Goal: Task Accomplishment & Management: Use online tool/utility

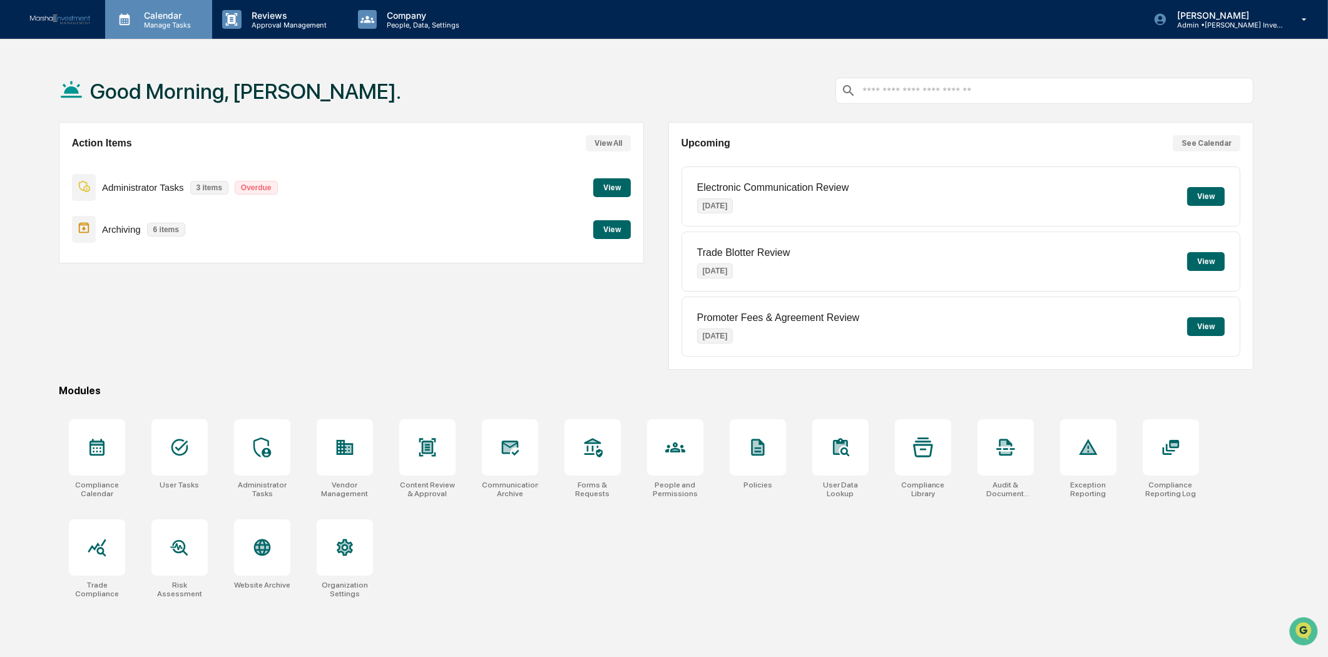
click at [152, 22] on p "Manage Tasks" at bounding box center [165, 25] width 63 height 9
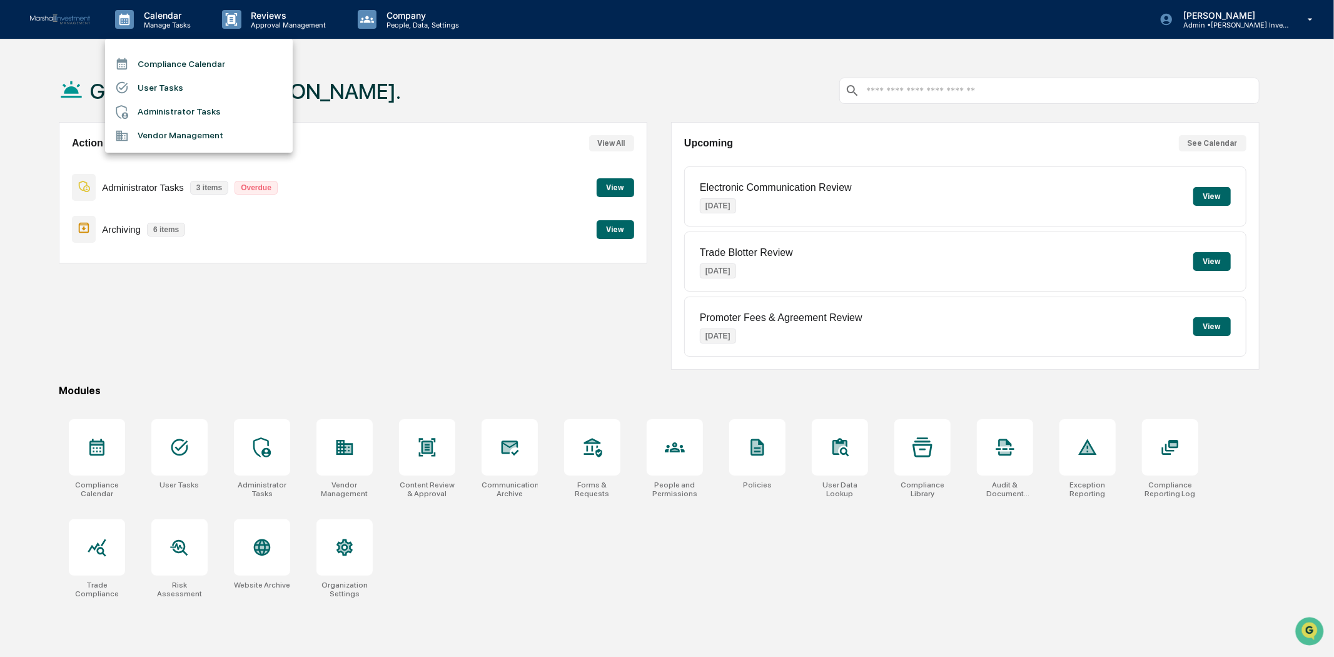
click at [153, 60] on li "Compliance Calendar" at bounding box center [199, 64] width 188 height 24
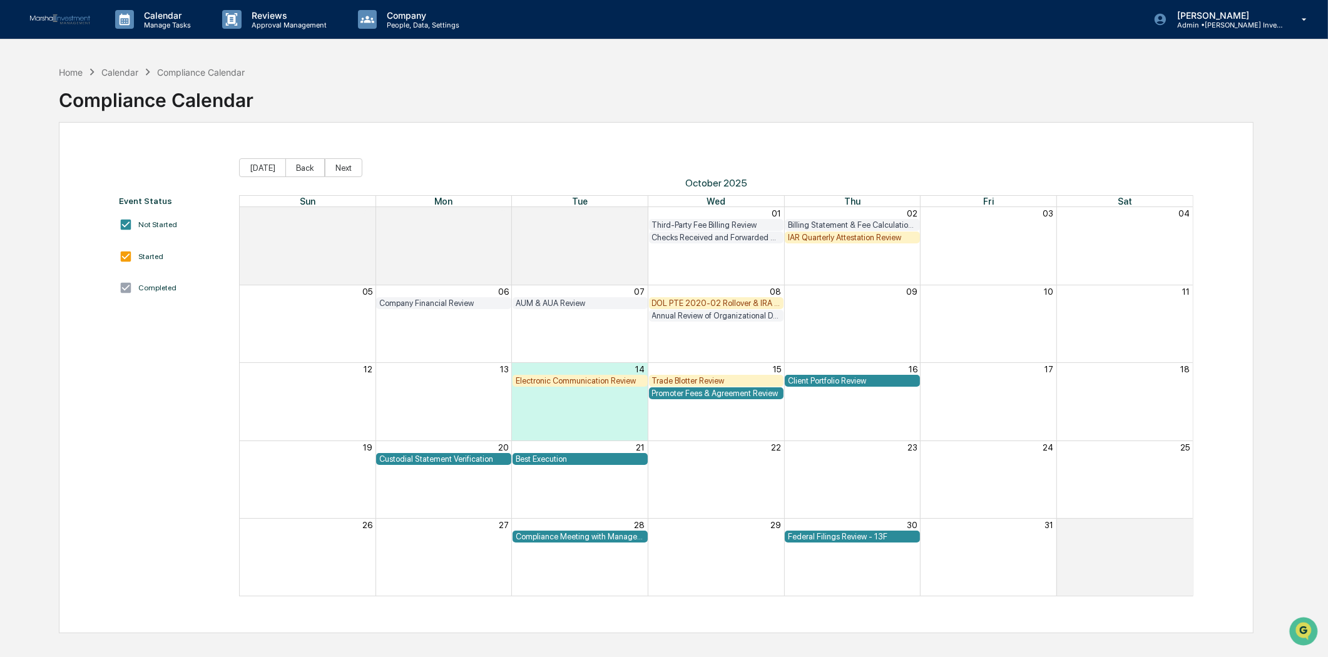
click at [582, 382] on div "Electronic Communication Review" at bounding box center [580, 380] width 129 height 9
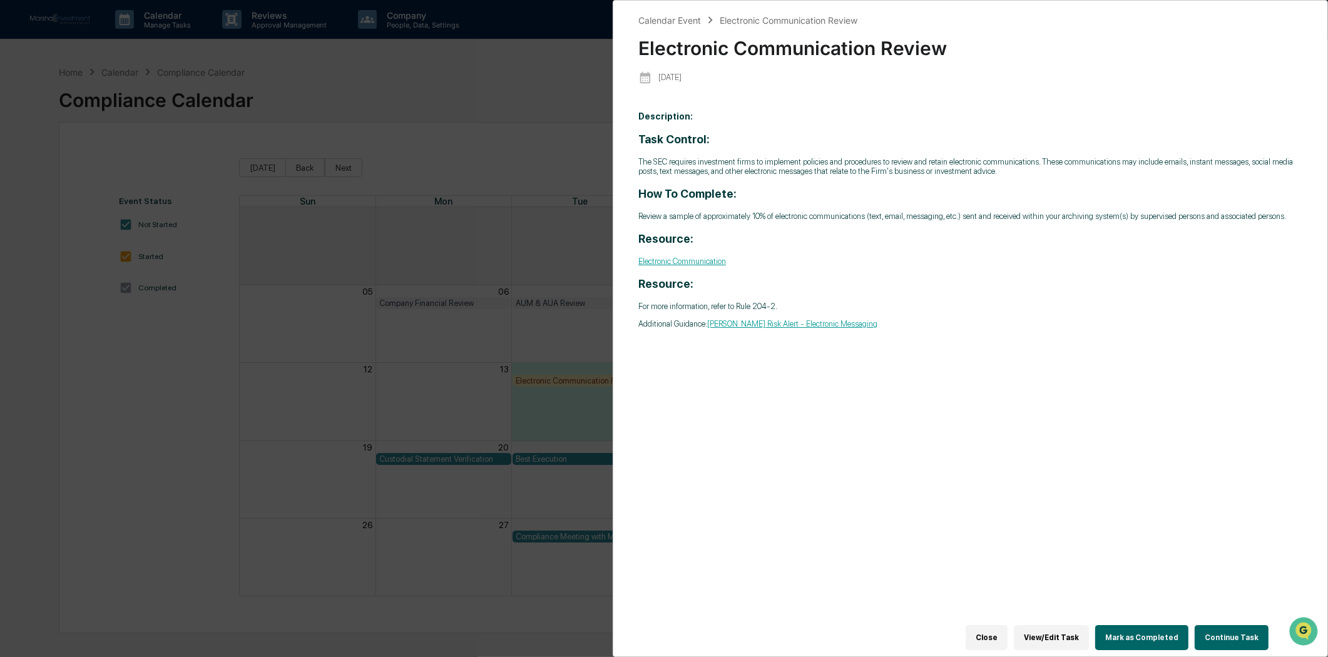
click at [702, 265] on link "Electronic Communication" at bounding box center [682, 261] width 88 height 9
click at [1224, 633] on button "Continue Task" at bounding box center [1231, 637] width 74 height 25
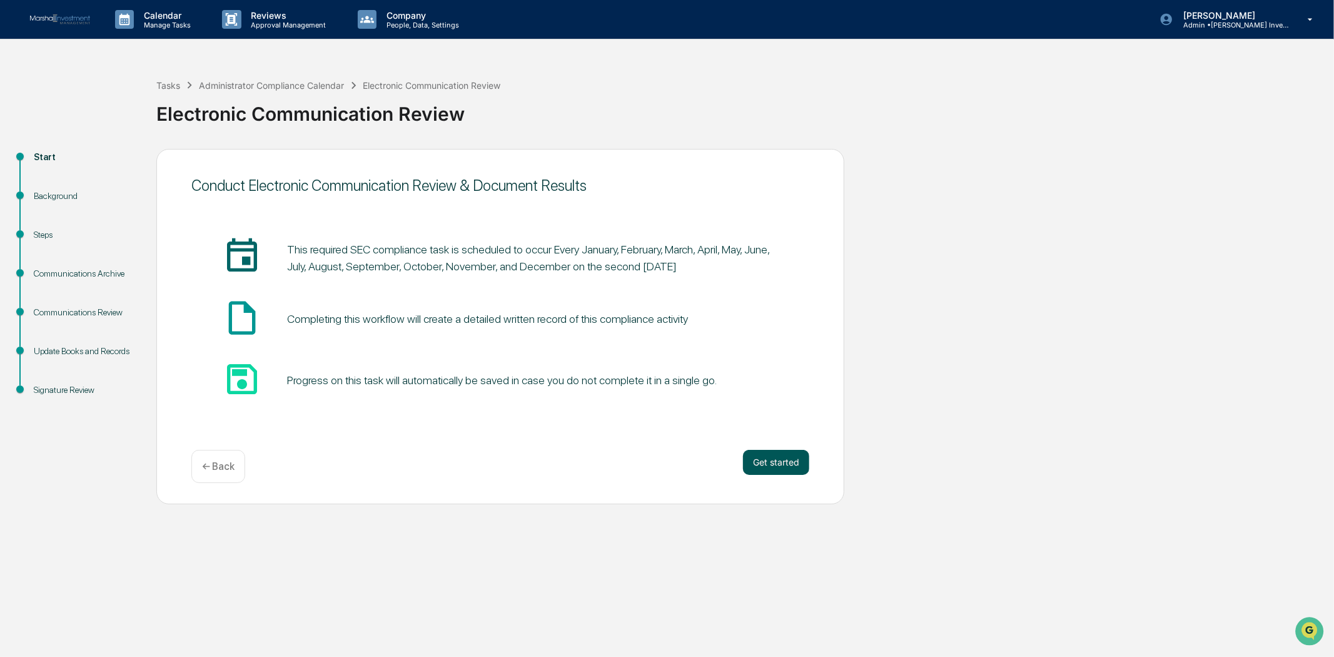
click at [772, 460] on button "Get started" at bounding box center [776, 462] width 66 height 25
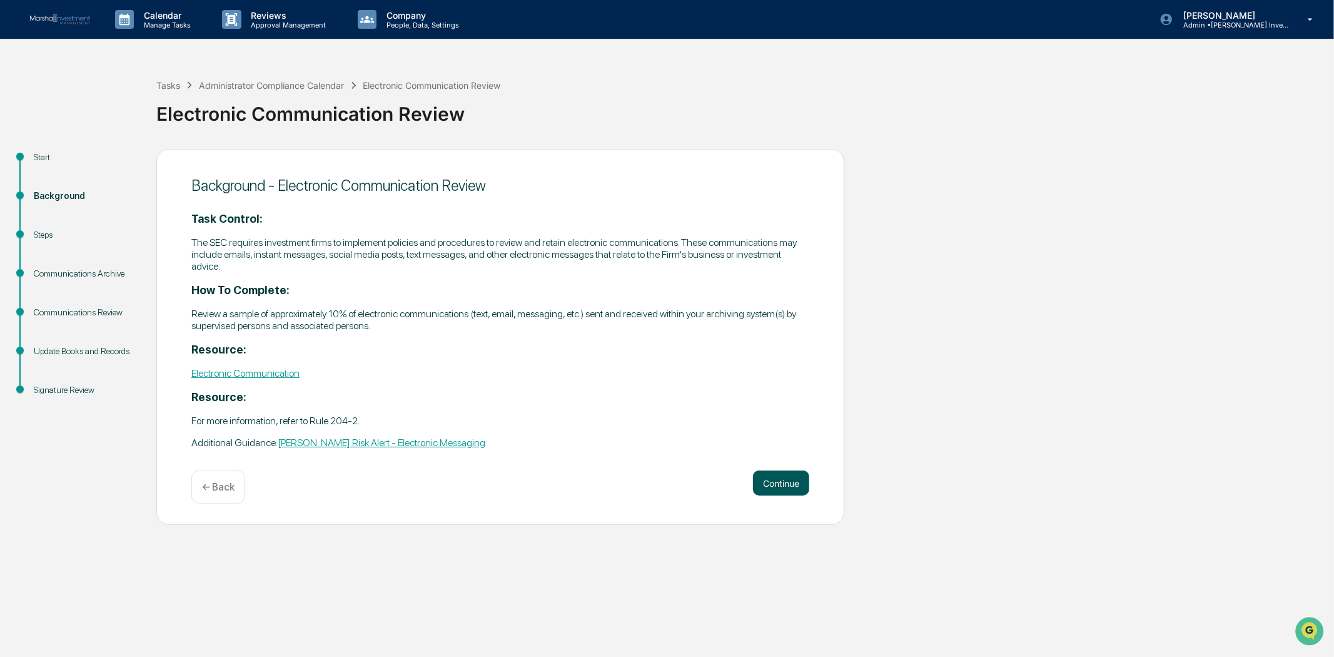
click at [787, 474] on button "Continue" at bounding box center [781, 482] width 56 height 25
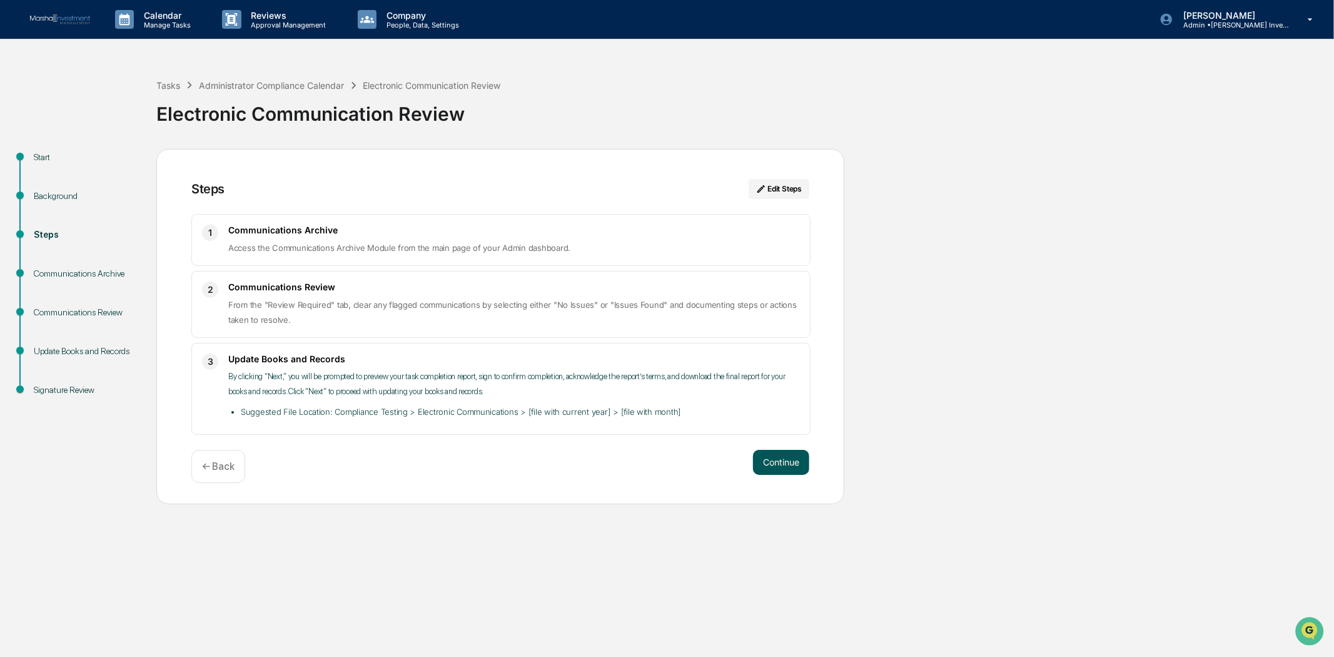
click at [786, 467] on button "Continue" at bounding box center [781, 462] width 56 height 25
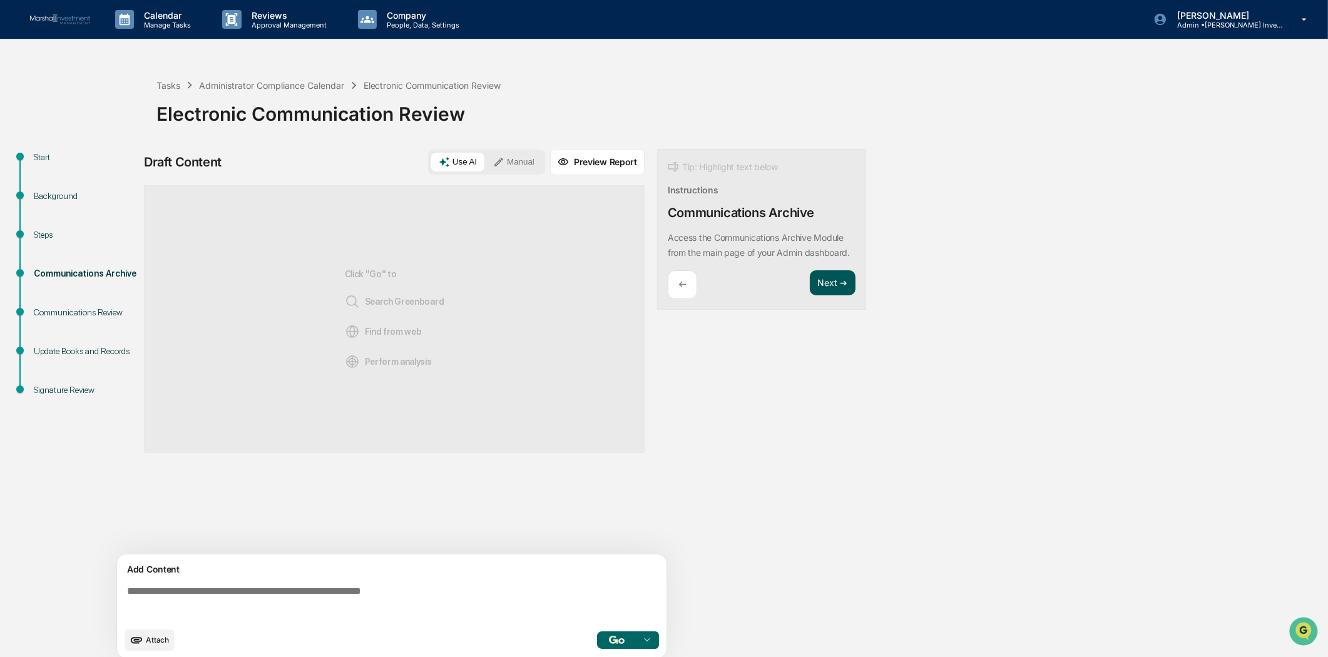
click at [835, 295] on button "Next ➔" at bounding box center [833, 283] width 46 height 26
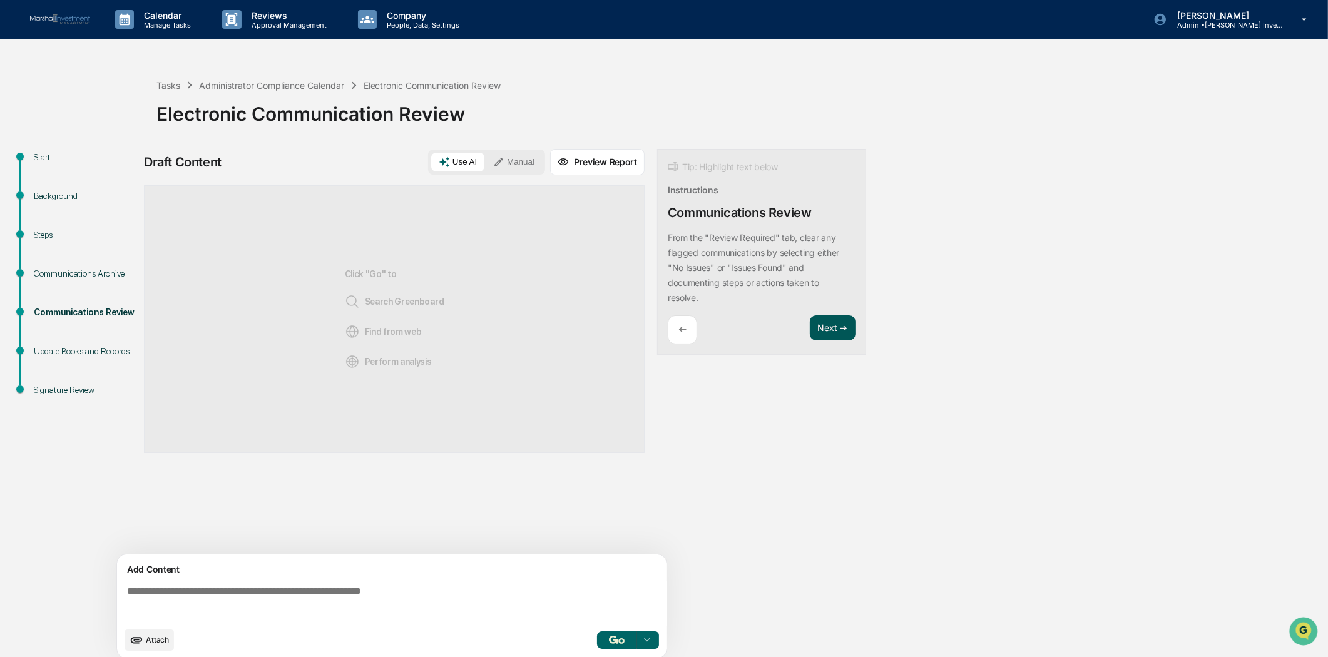
click at [823, 323] on button "Next ➔" at bounding box center [833, 328] width 46 height 26
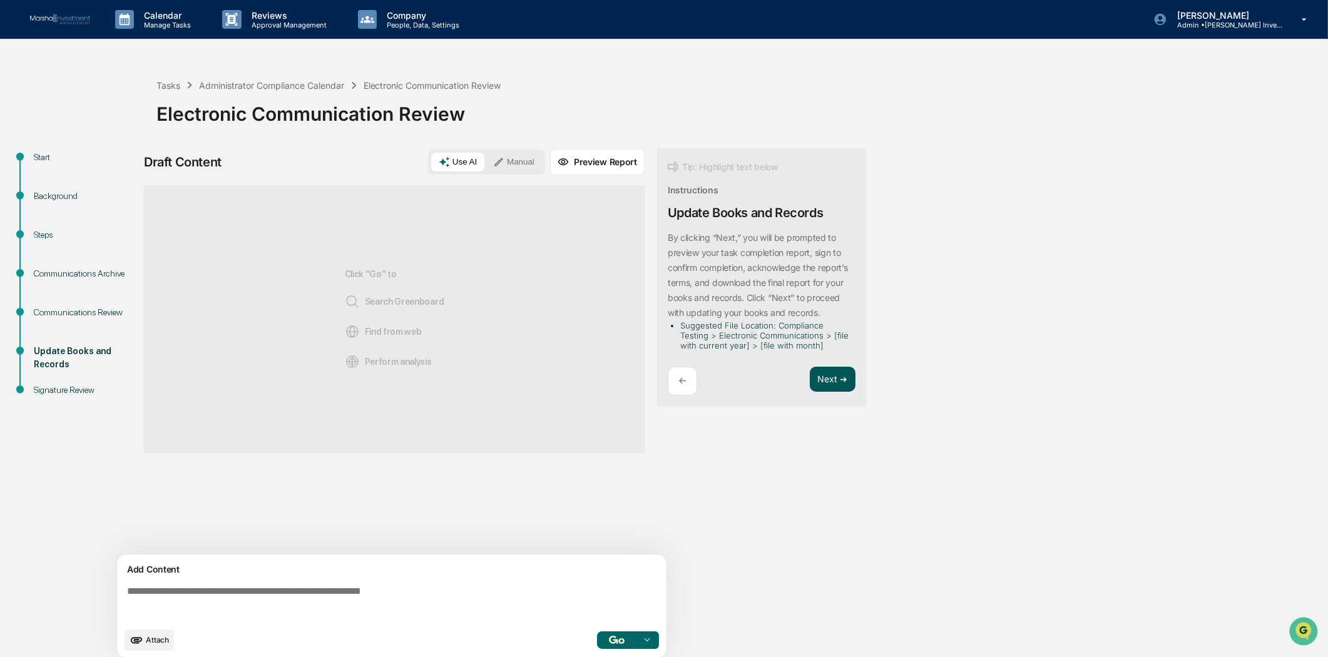
click at [822, 380] on button "Next ➔" at bounding box center [833, 380] width 46 height 26
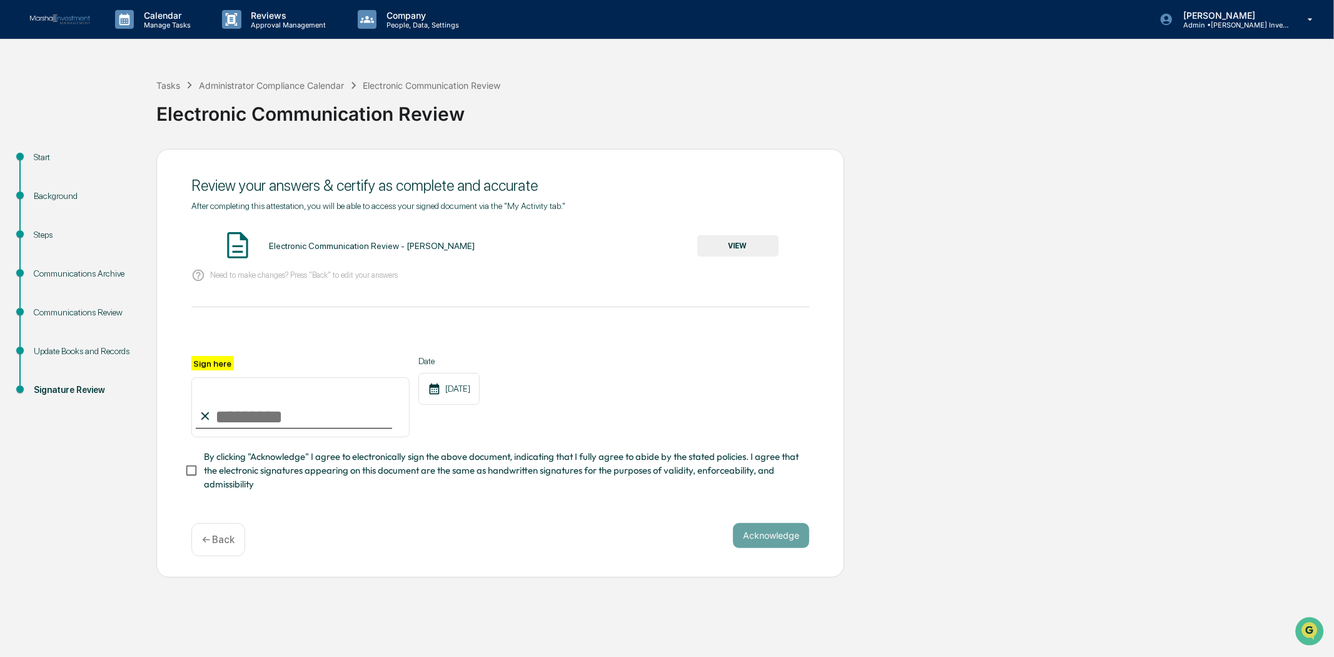
click at [241, 245] on img at bounding box center [237, 245] width 31 height 31
click at [749, 244] on button "VIEW" at bounding box center [738, 245] width 81 height 21
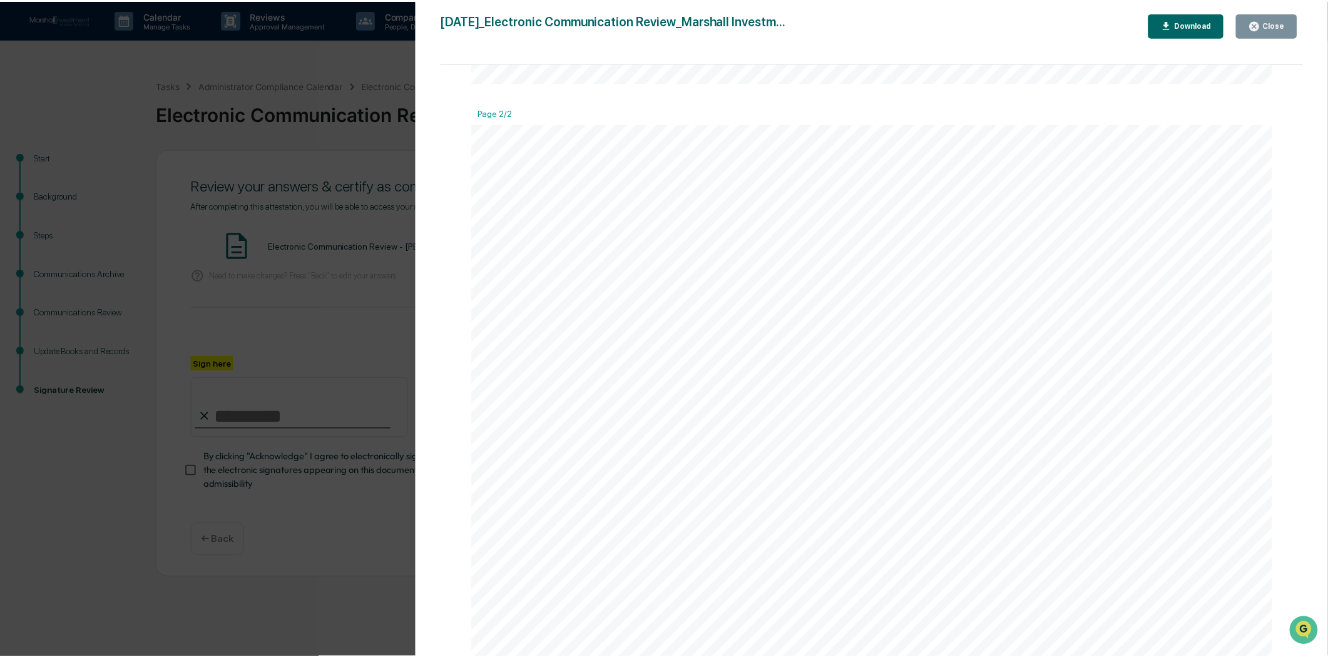
scroll to position [1181, 0]
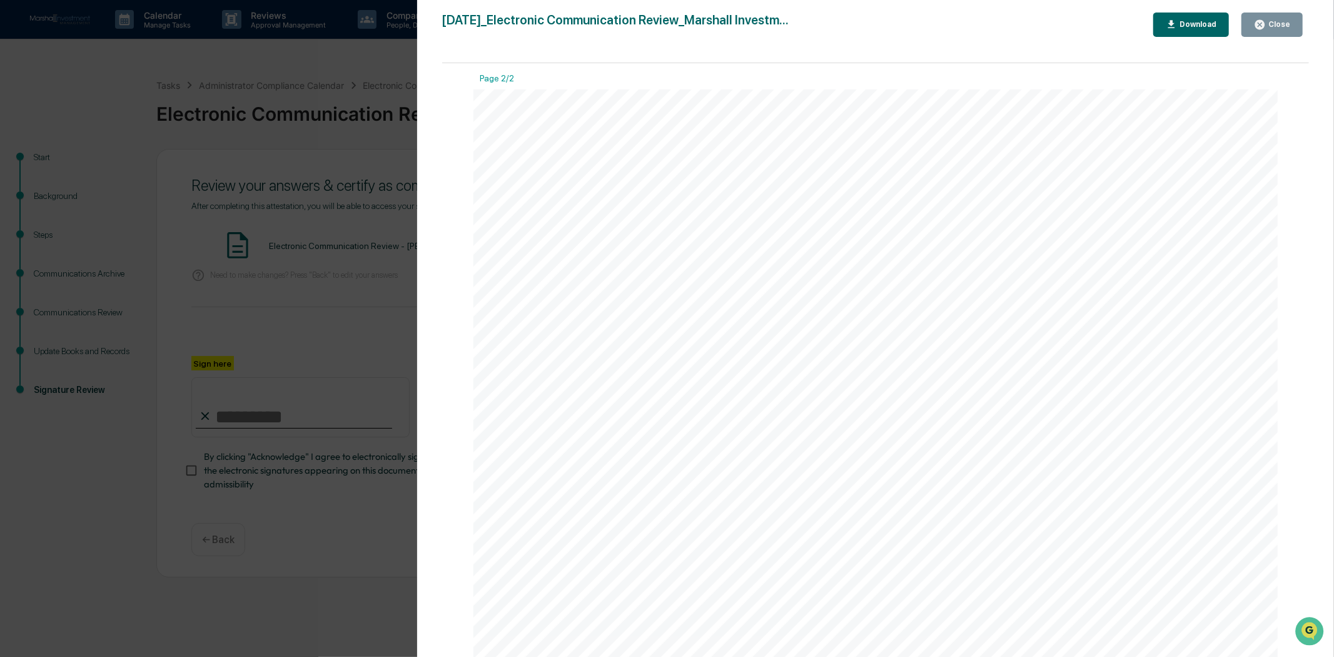
click at [1277, 23] on div "Close" at bounding box center [1278, 24] width 24 height 9
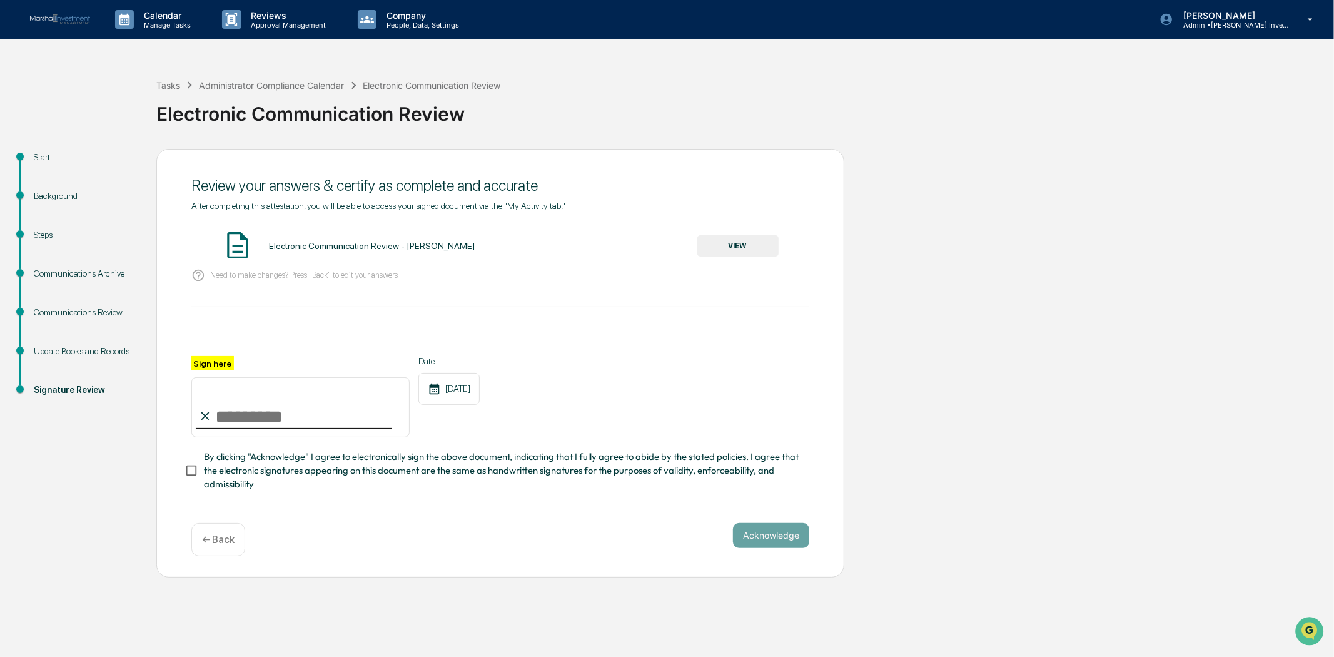
click at [371, 411] on input "Sign here" at bounding box center [300, 407] width 218 height 60
type input "**********"
click at [584, 422] on div "**********" at bounding box center [500, 396] width 618 height 81
click at [773, 536] on button "Acknowledge" at bounding box center [771, 535] width 76 height 25
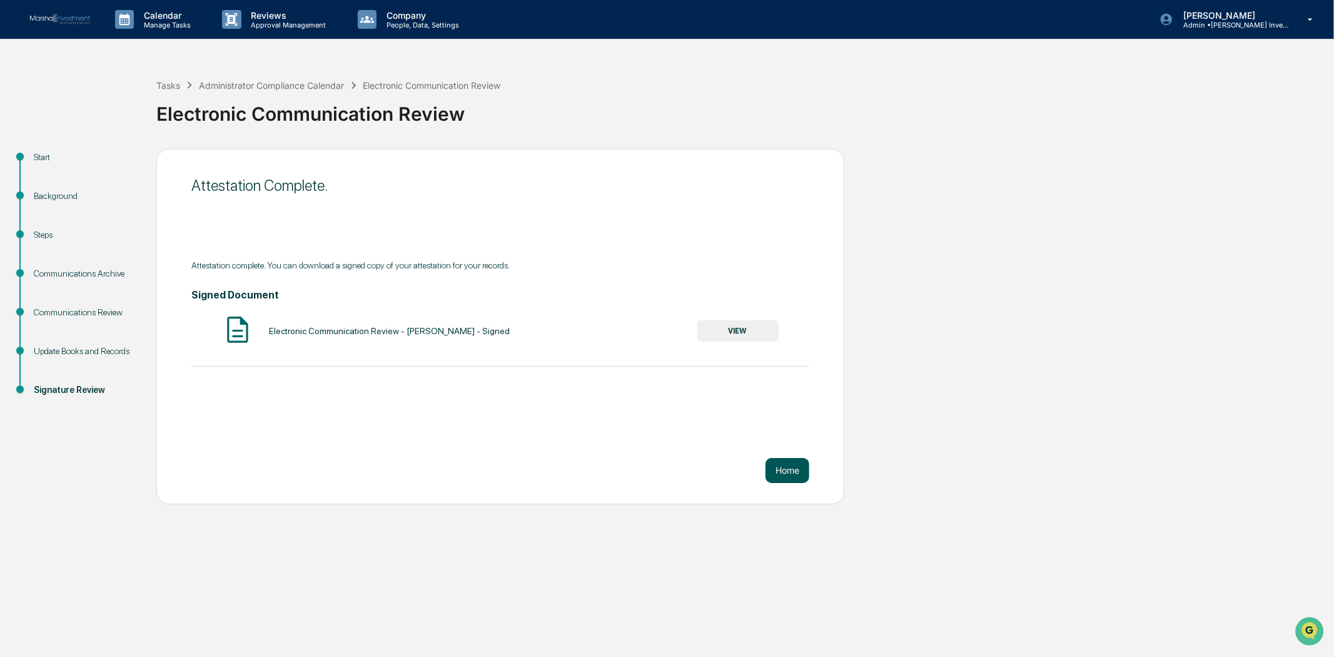
click at [783, 476] on button "Home" at bounding box center [788, 470] width 44 height 25
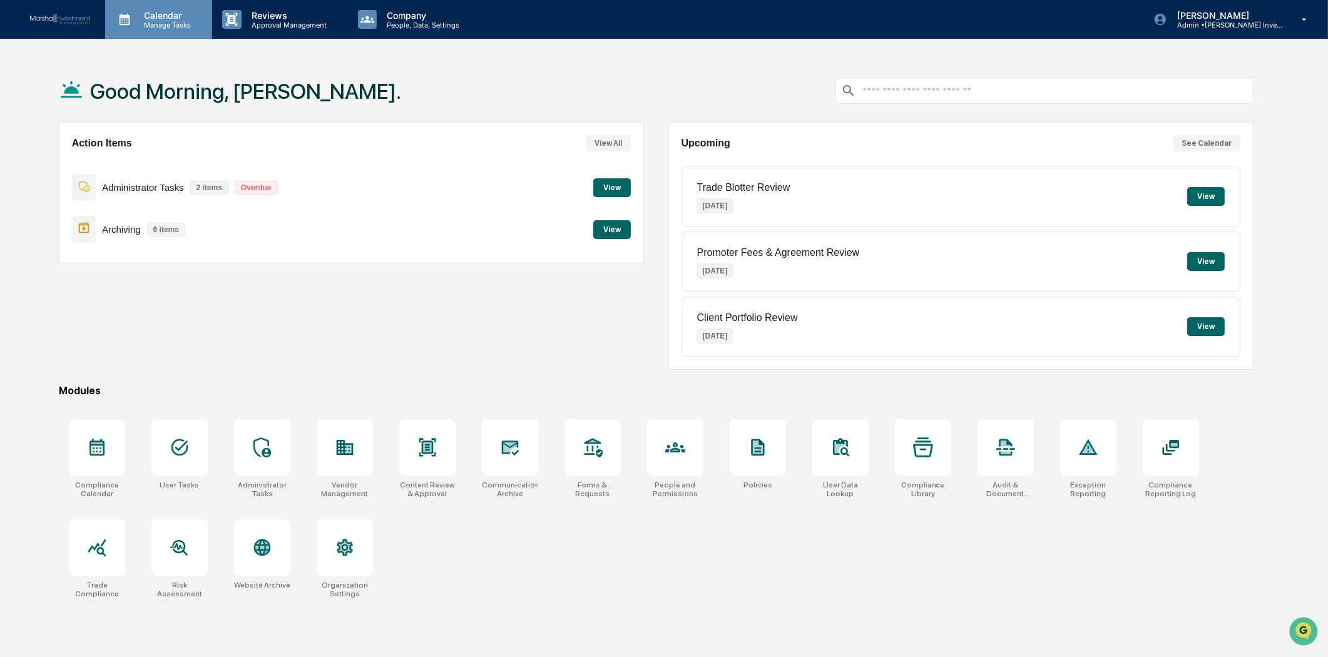
click at [153, 23] on p "Manage Tasks" at bounding box center [165, 25] width 63 height 9
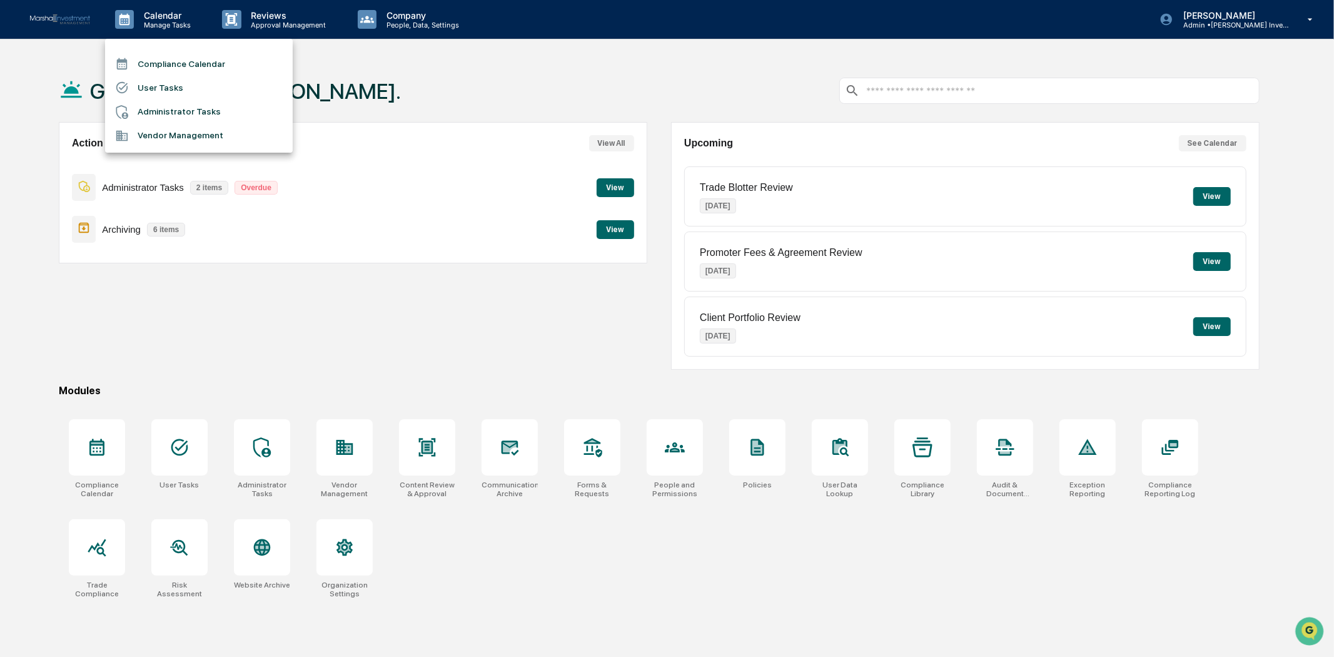
click at [151, 54] on li "Compliance Calendar" at bounding box center [199, 64] width 188 height 24
